Goal: Information Seeking & Learning: Learn about a topic

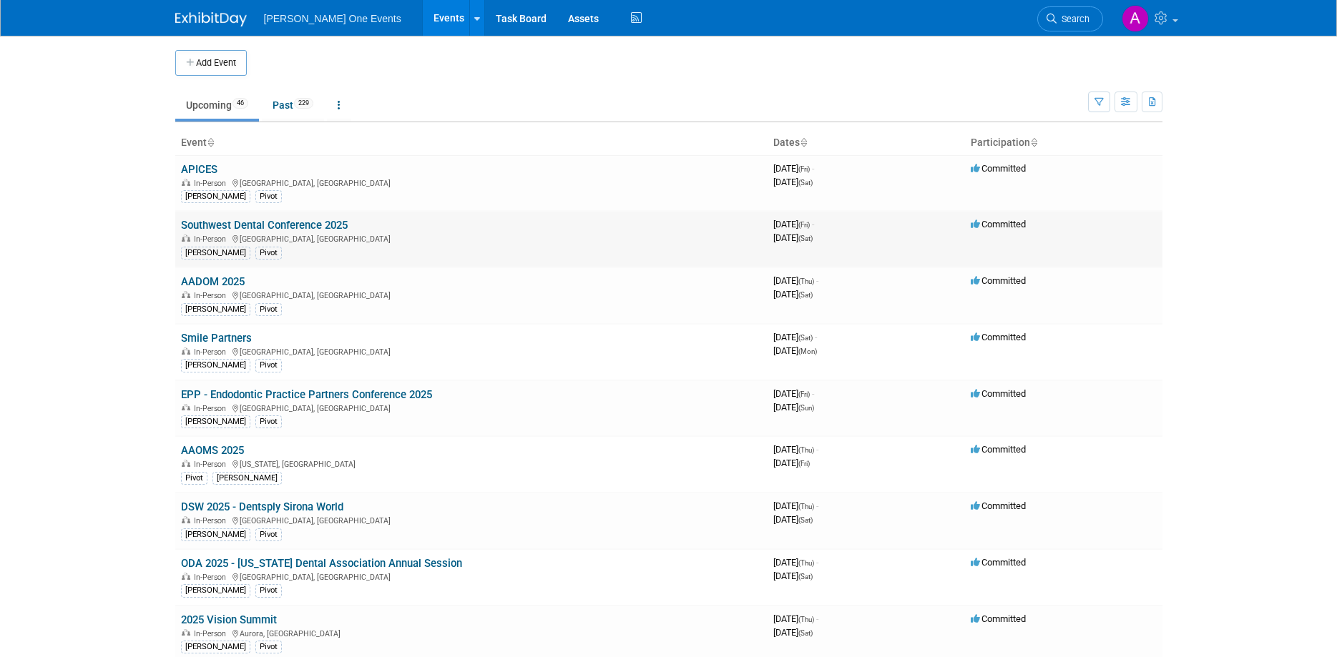
click at [219, 225] on link "Southwest Dental Conference 2025" at bounding box center [264, 225] width 167 height 13
click at [215, 282] on link "AADOM 2025" at bounding box center [213, 281] width 64 height 13
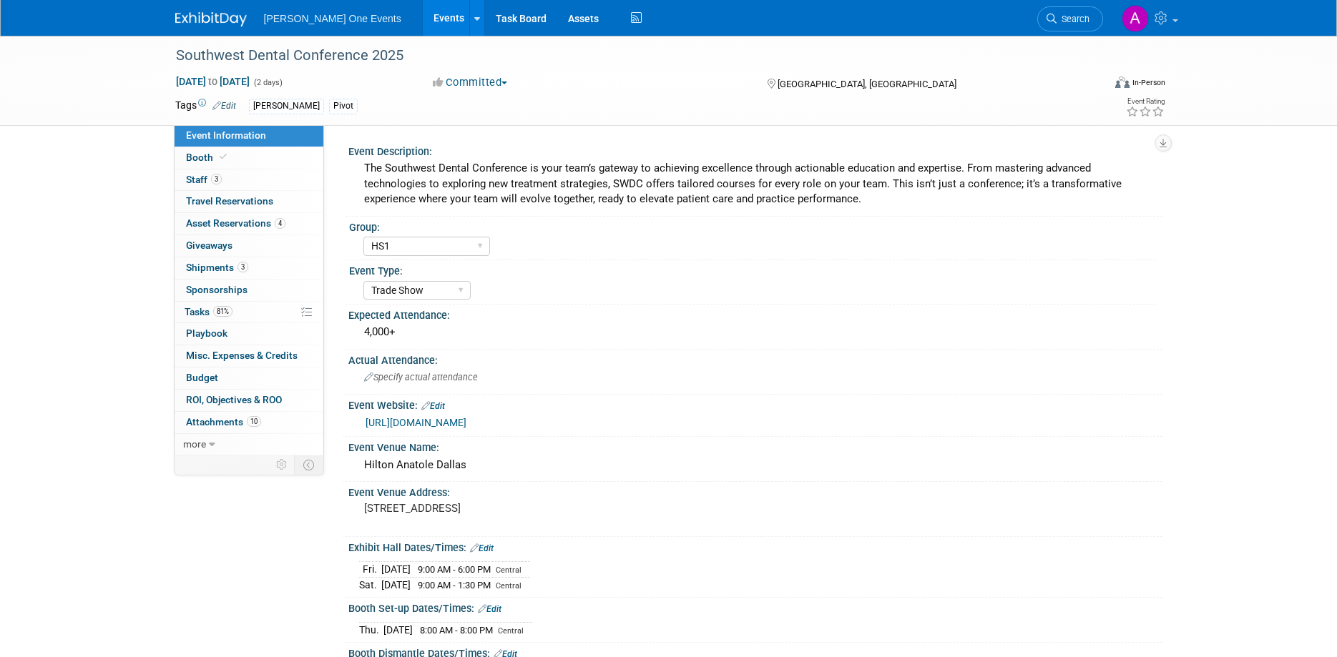
select select "HS1"
select select "Trade Show"
click at [225, 220] on span "Asset Reservations 4" at bounding box center [235, 222] width 99 height 11
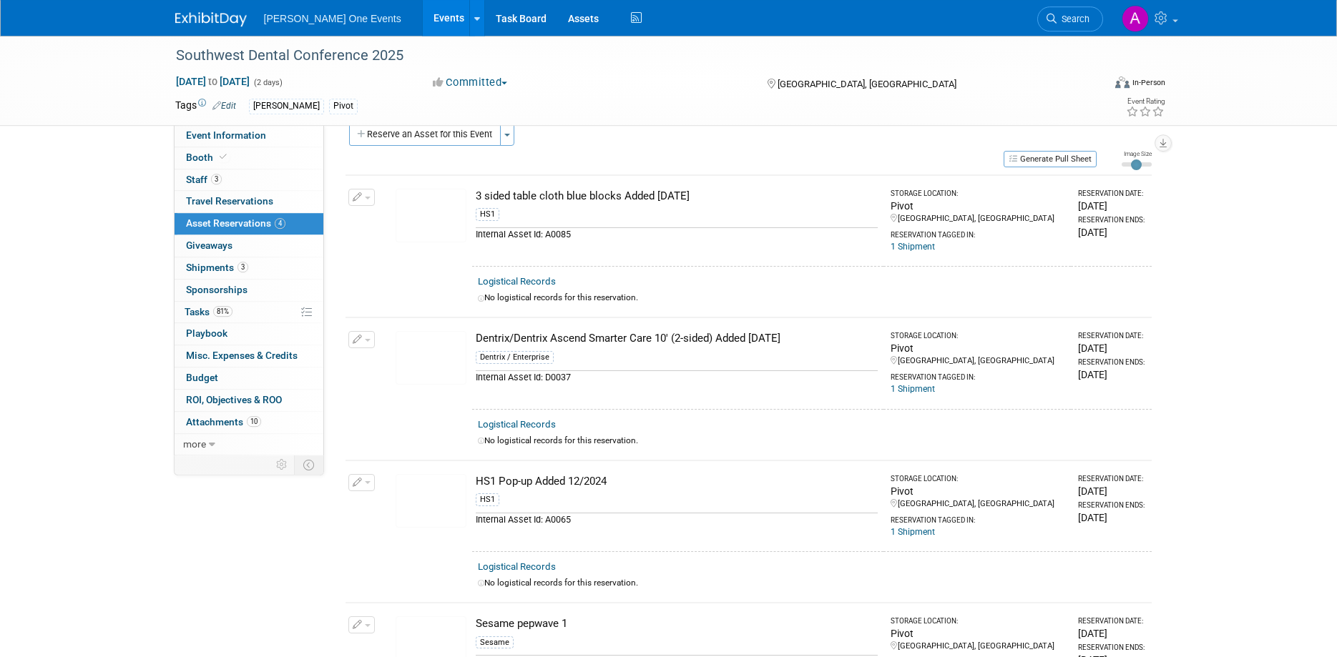
scroll to position [18, 0]
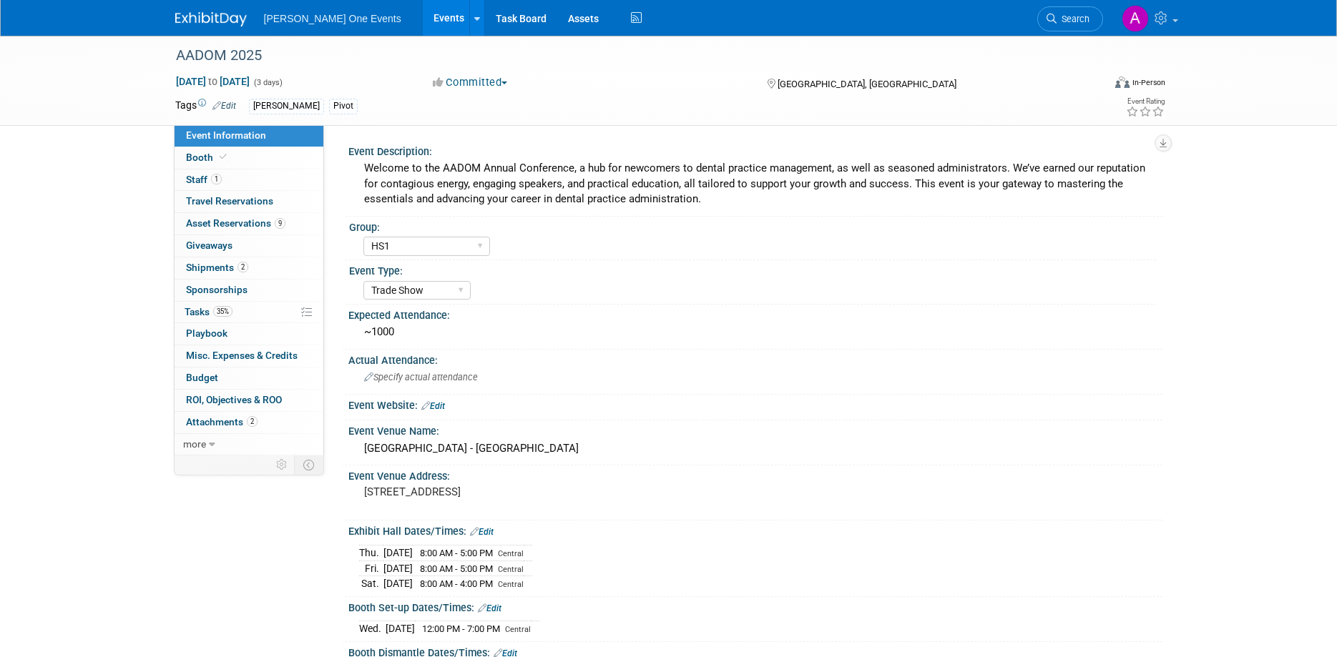
select select "HS1"
select select "Trade Show"
click at [225, 229] on span "Asset Reservations 9" at bounding box center [235, 222] width 99 height 11
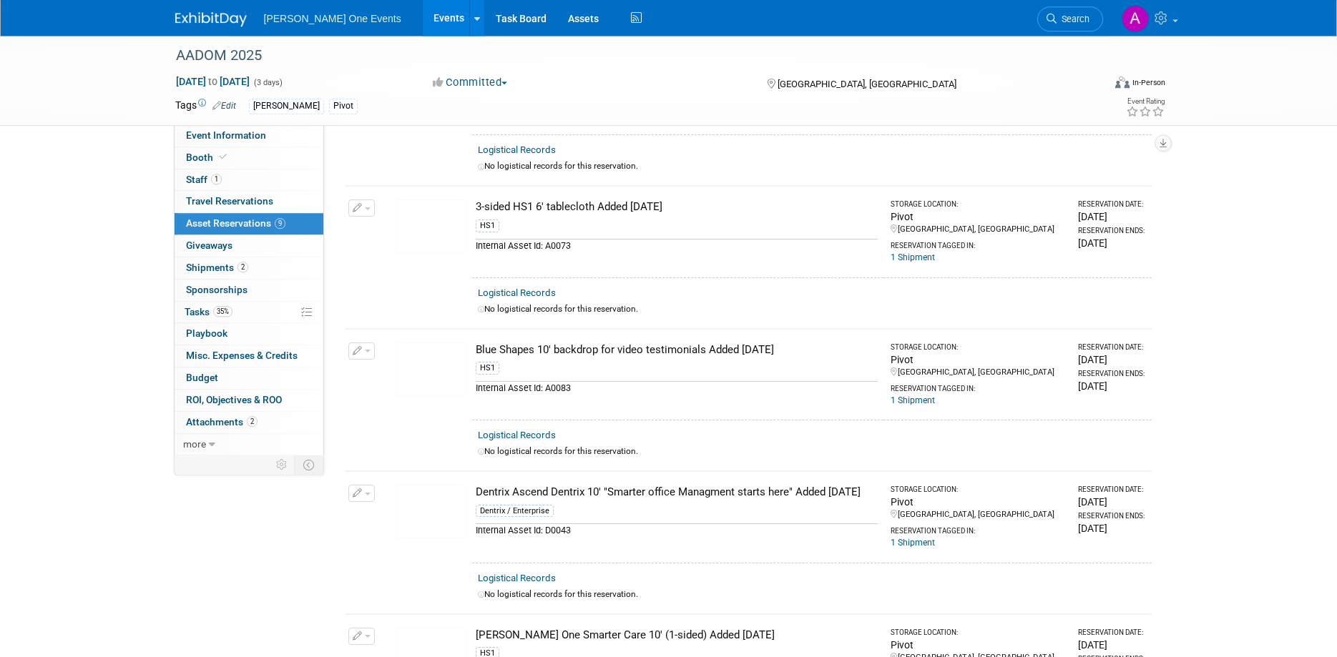
scroll to position [182, 0]
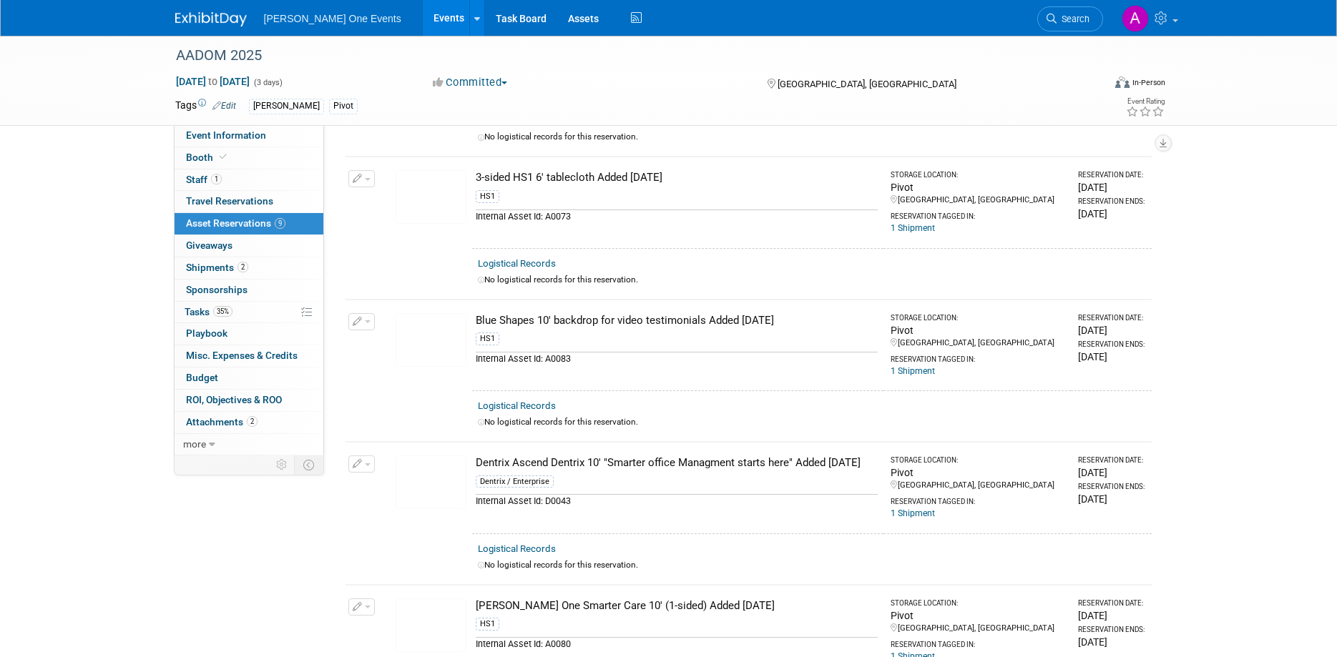
click at [440, 333] on img at bounding box center [430, 340] width 71 height 54
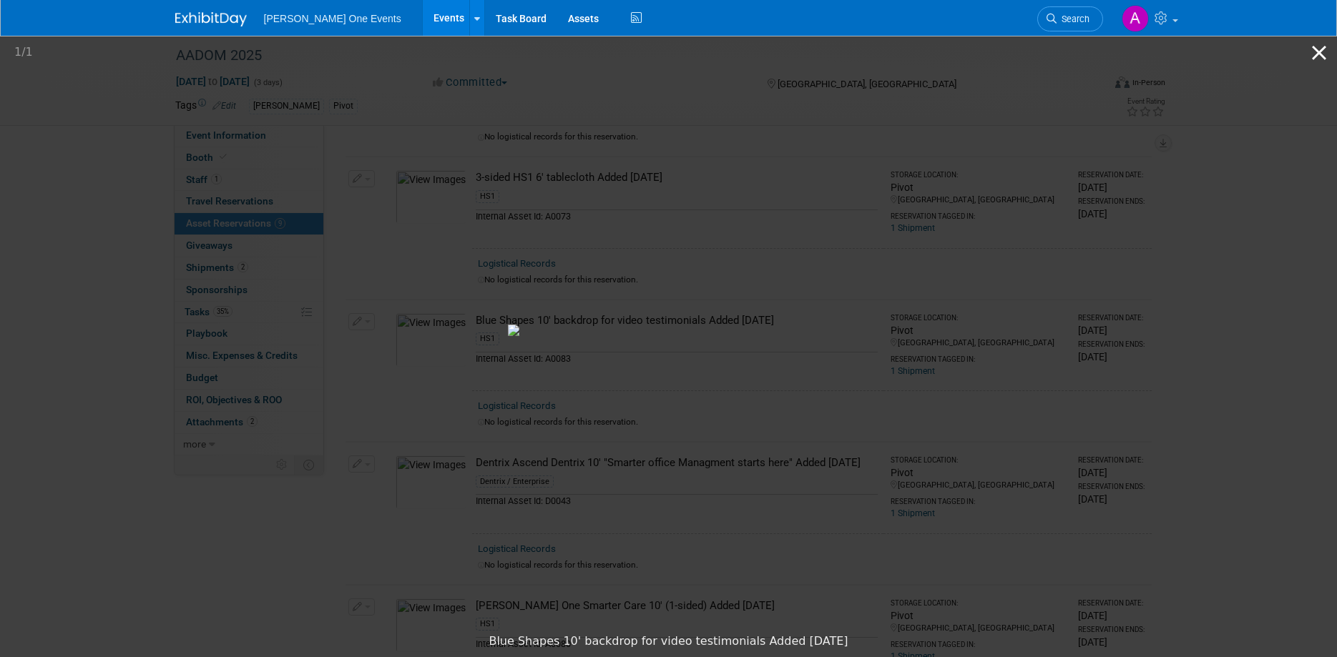
click at [1314, 51] on button "Close gallery" at bounding box center [1319, 53] width 36 height 34
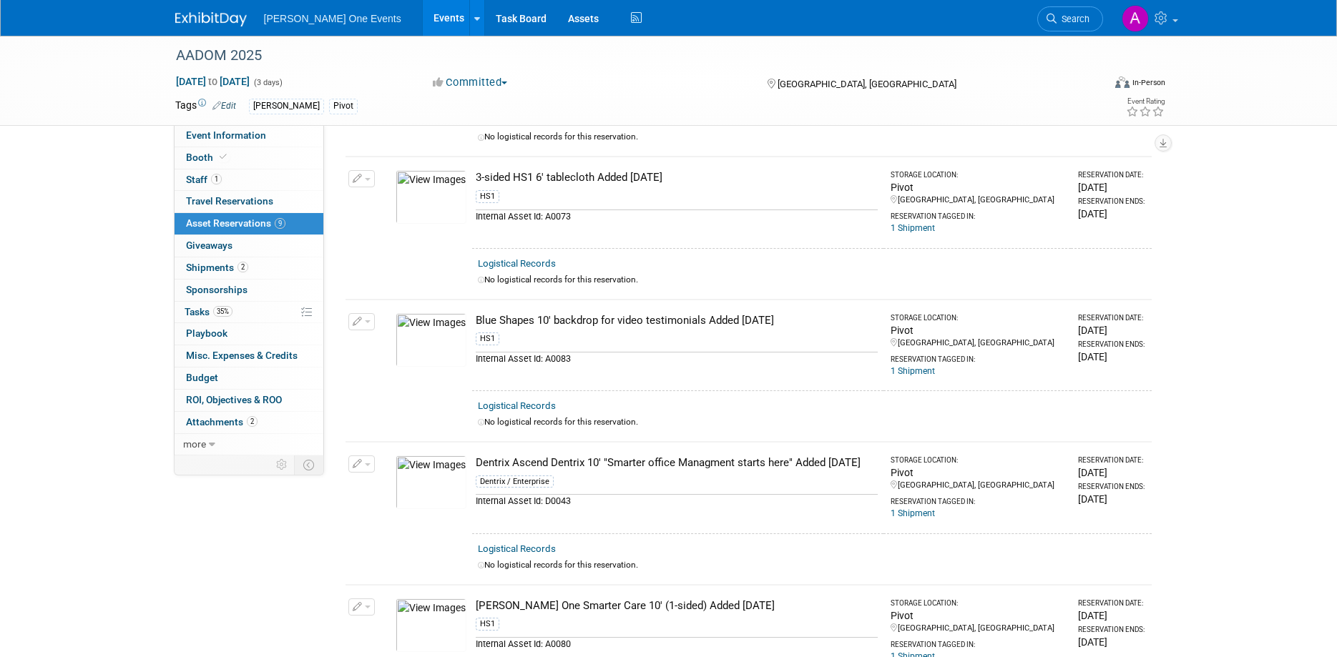
click at [437, 326] on img at bounding box center [430, 340] width 71 height 54
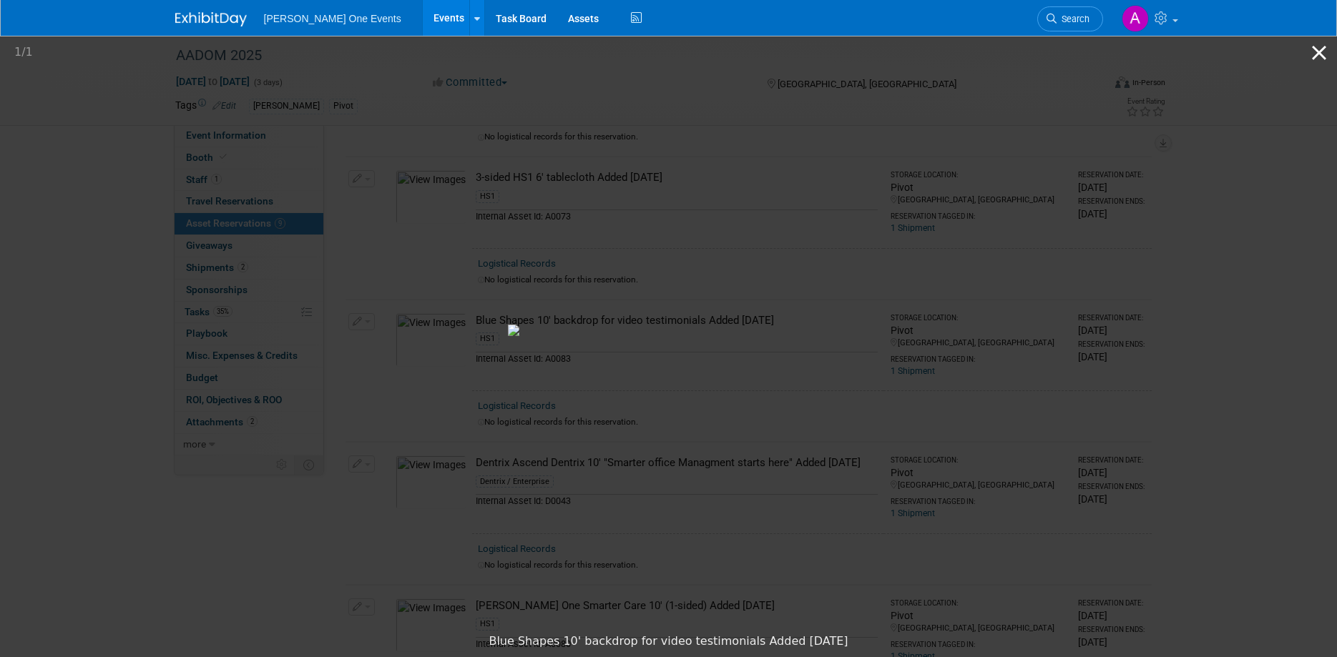
click at [1311, 49] on button "Close gallery" at bounding box center [1319, 53] width 36 height 34
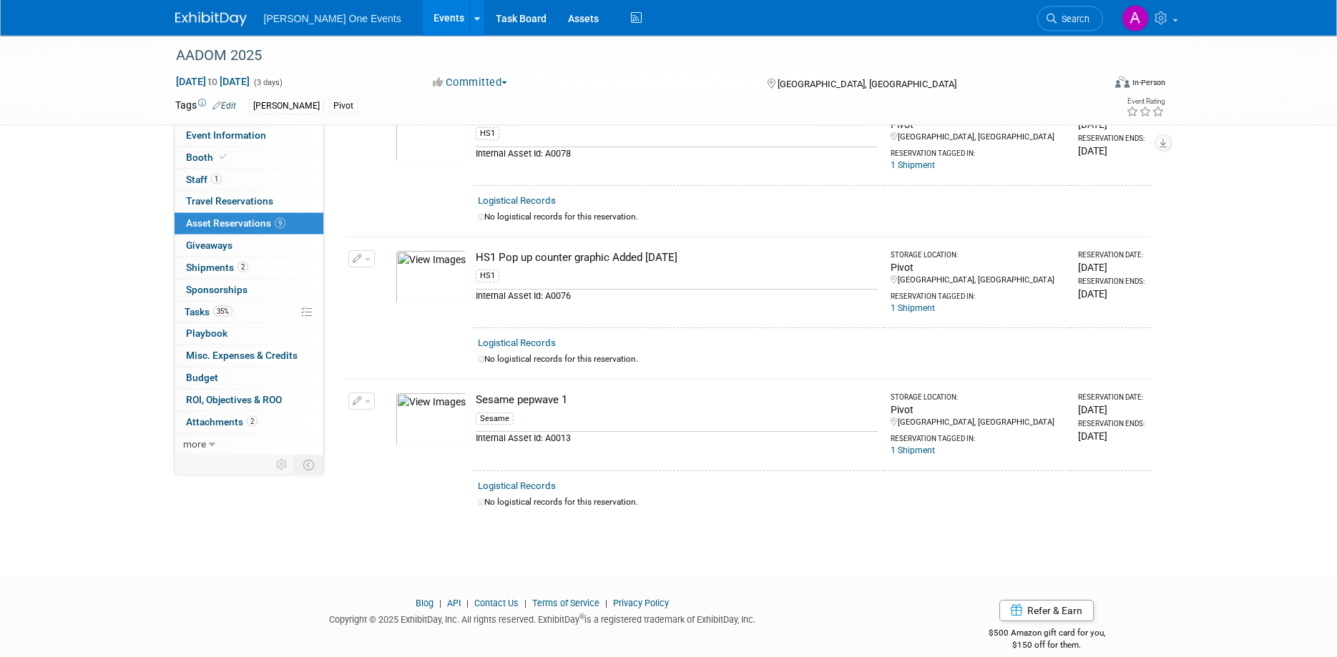
scroll to position [953, 0]
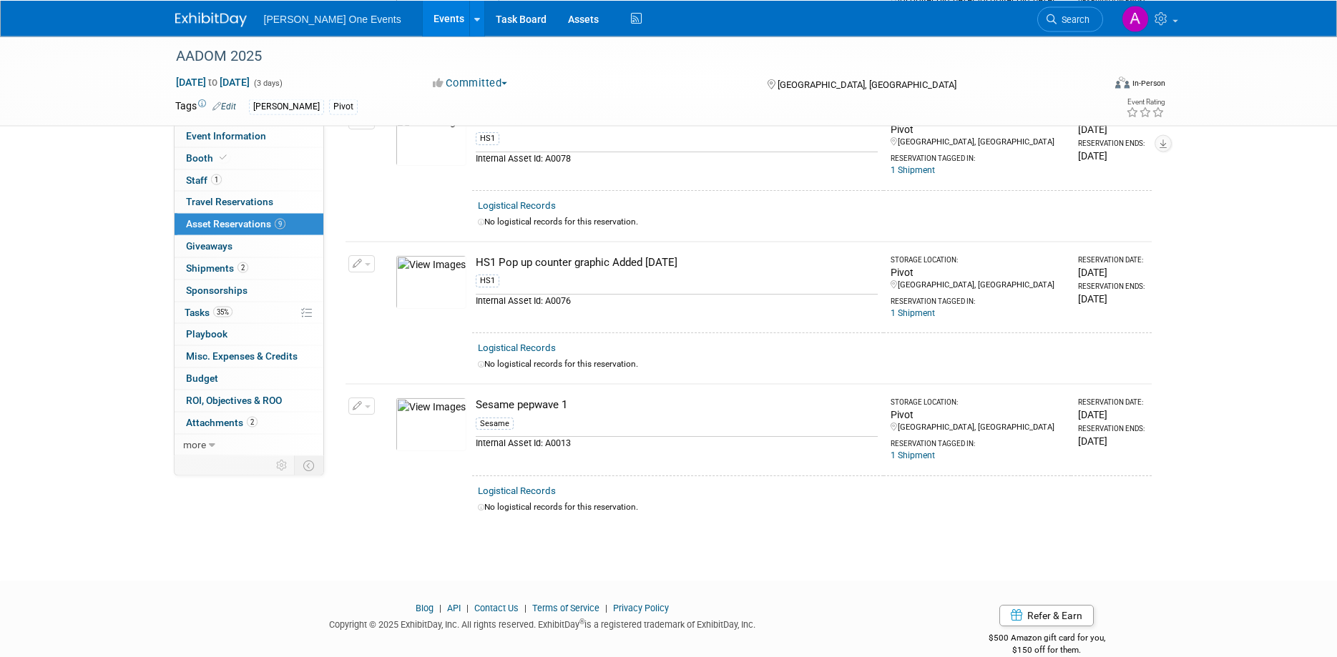
click at [436, 400] on img at bounding box center [430, 425] width 71 height 54
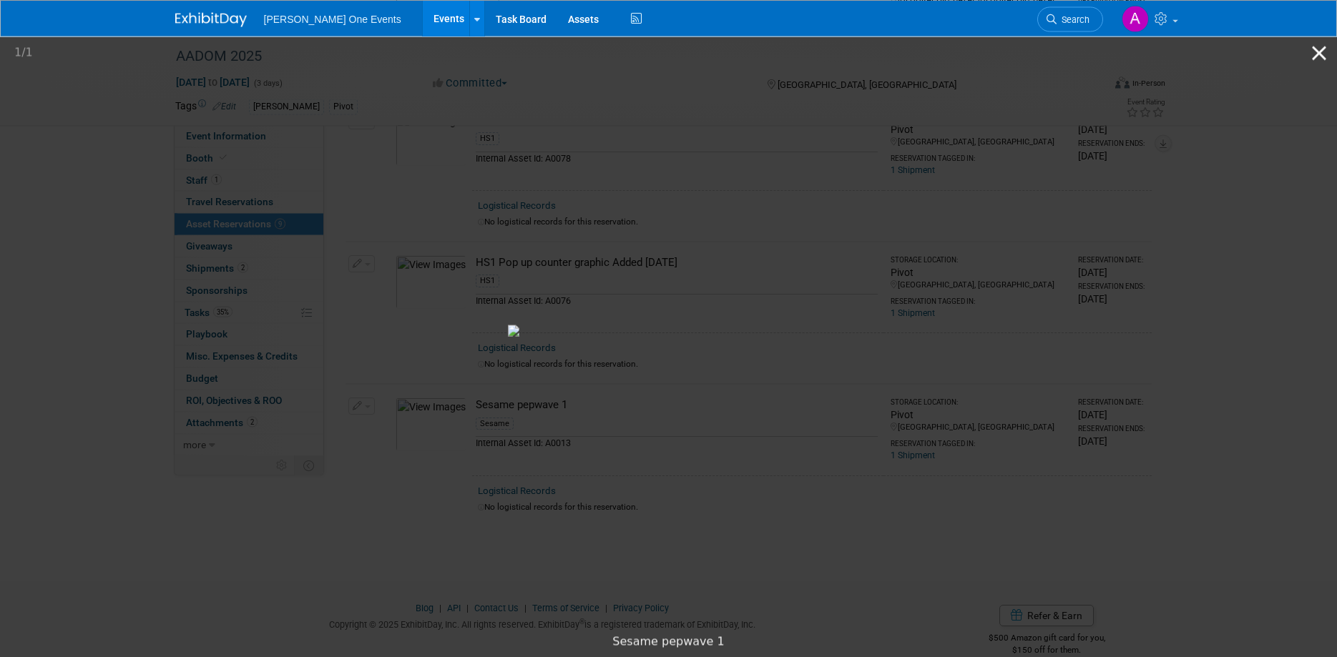
click at [1309, 56] on button "Close gallery" at bounding box center [1319, 53] width 36 height 34
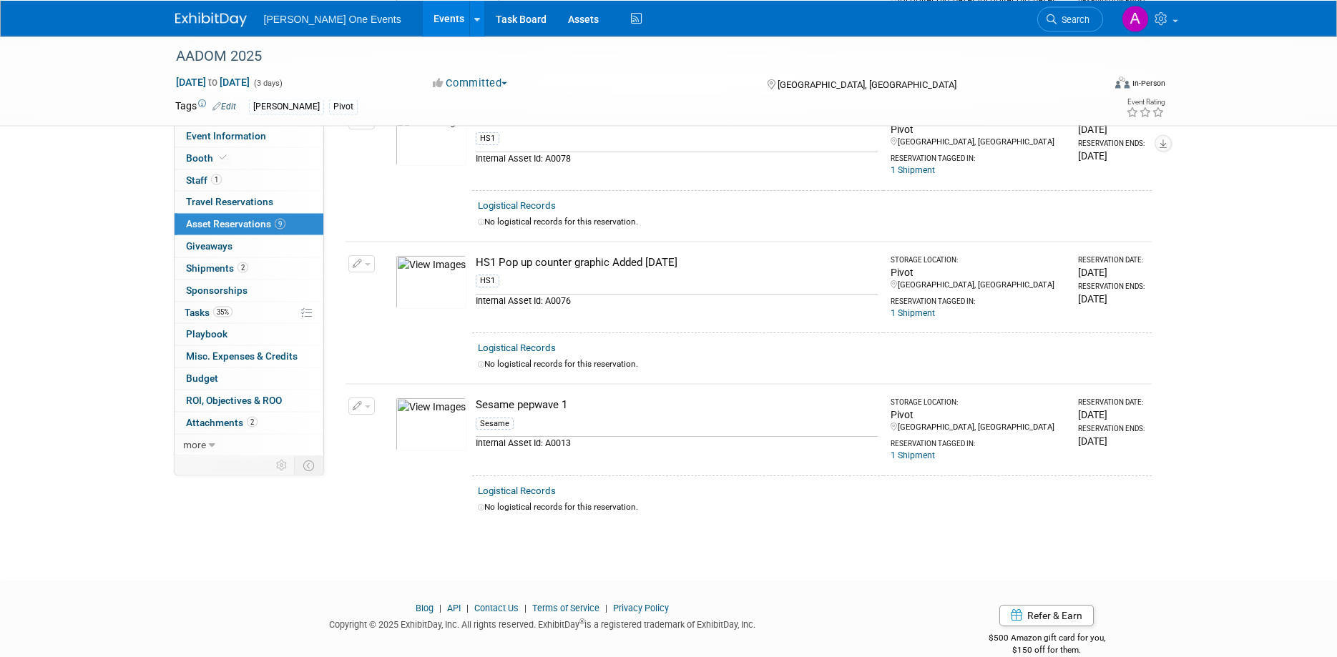
click at [540, 400] on div "Sesame pepwave 1" at bounding box center [677, 405] width 402 height 15
click at [515, 442] on div "Internal Asset Id: A0013" at bounding box center [677, 443] width 402 height 14
click at [424, 455] on td "ecc91250-b53d-4d0a-b90e-f514b9b5f83f.jpg" at bounding box center [431, 430] width 82 height 92
click at [527, 486] on link "Logistical Records" at bounding box center [517, 491] width 78 height 11
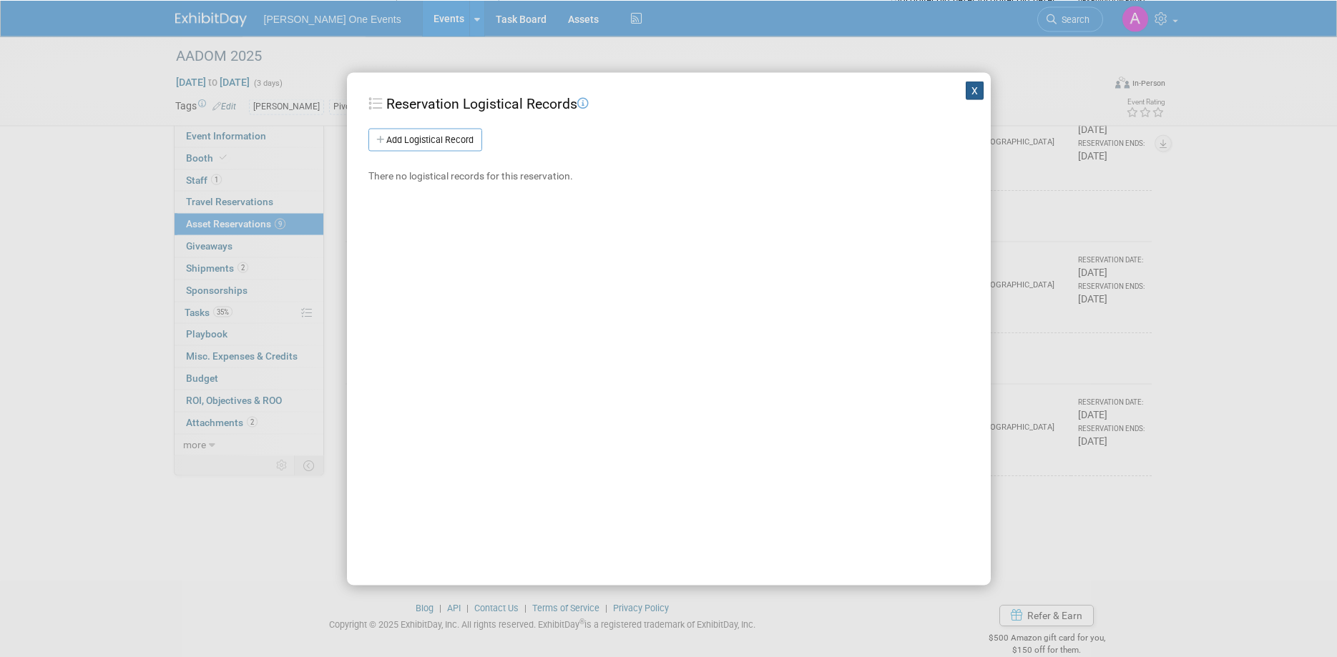
click at [972, 94] on button "X" at bounding box center [974, 90] width 19 height 19
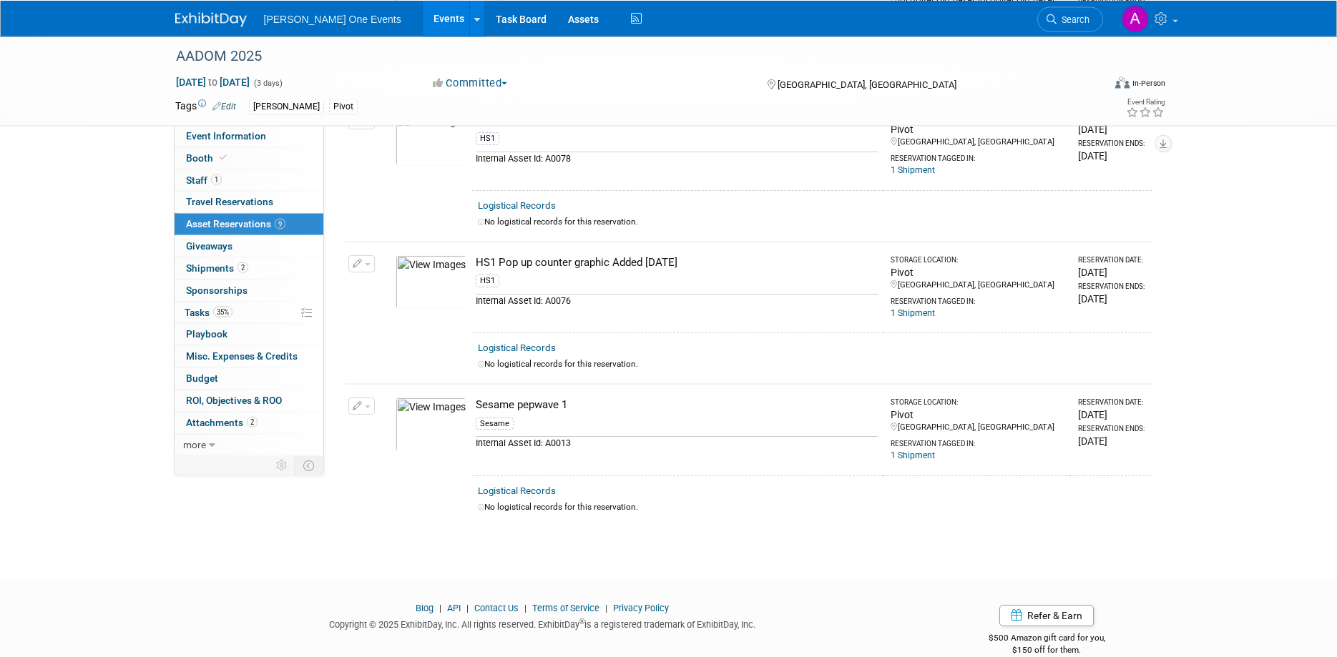
click at [494, 442] on div "Internal Asset Id: A0013" at bounding box center [677, 443] width 402 height 14
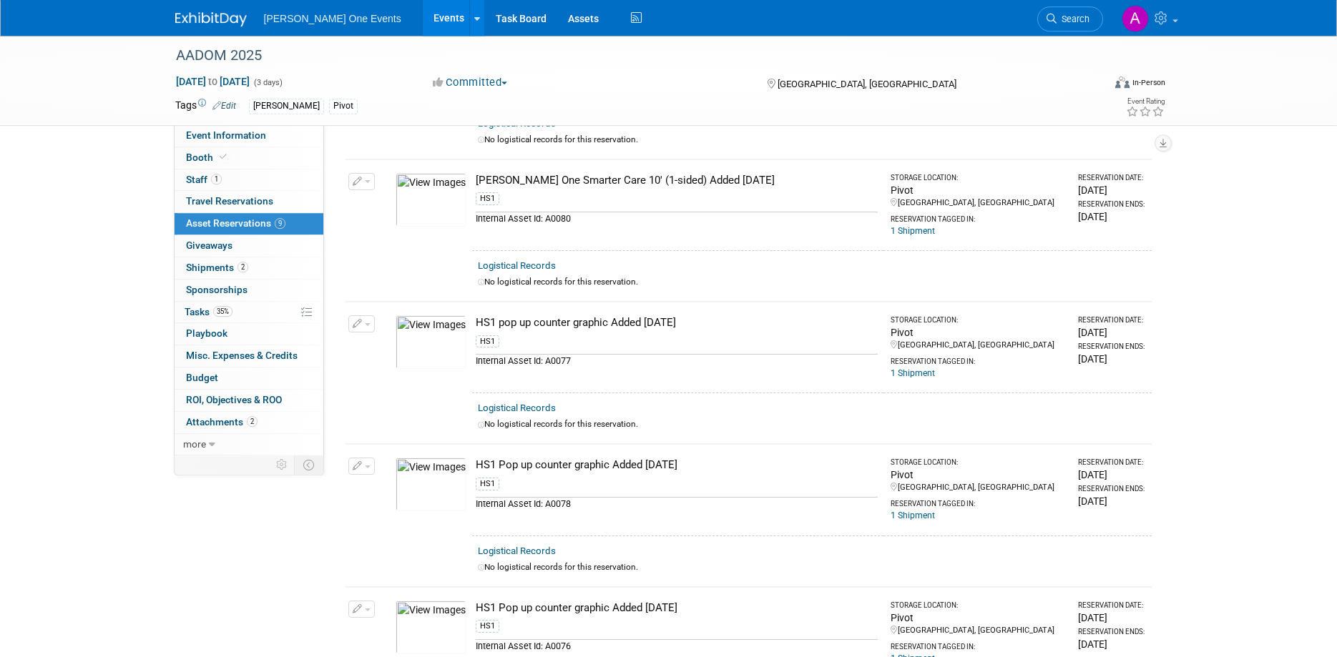
scroll to position [606, 0]
